Goal: Obtain resource: Obtain resource

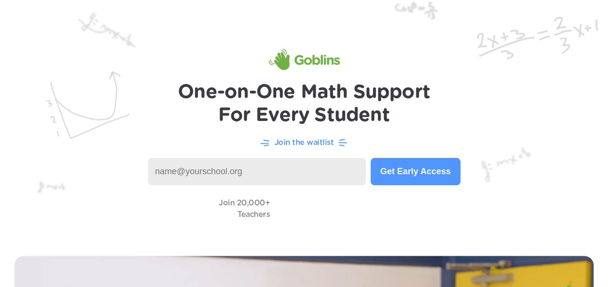
click at [304, 169] on input at bounding box center [257, 171] width 218 height 27
type input "[EMAIL_ADDRESS][DOMAIN_NAME]"
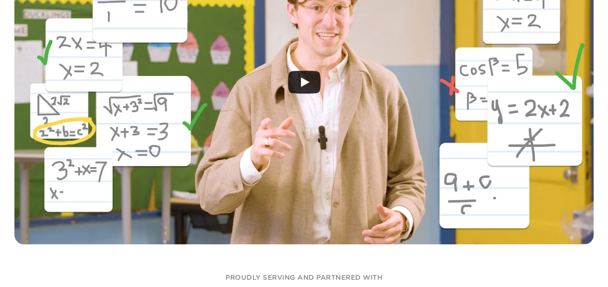
scroll to position [430, 0]
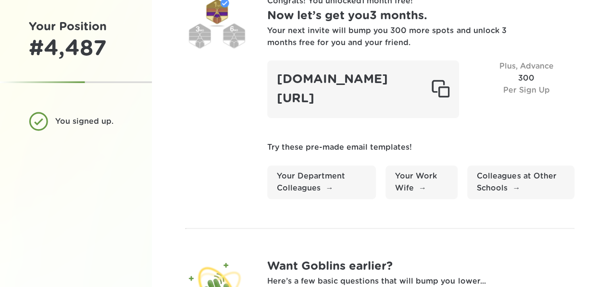
scroll to position [129, 0]
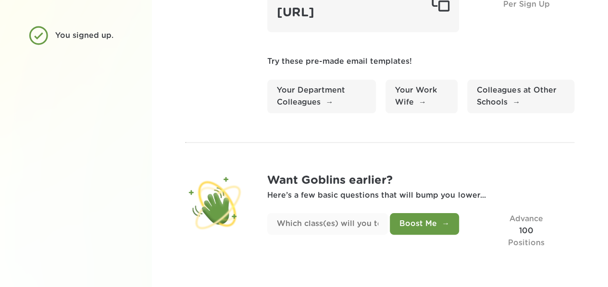
drag, startPoint x: 575, startPoint y: 231, endPoint x: 546, endPoint y: 228, distance: 28.9
click at [572, 231] on div "Congrats! You unlocked 1 month free ! Now let’s get you 3 months . Your next in…" at bounding box center [380, 79] width 456 height 417
click at [529, 229] on div "Advance 100 Positions" at bounding box center [526, 231] width 96 height 36
